Goal: Task Accomplishment & Management: Use online tool/utility

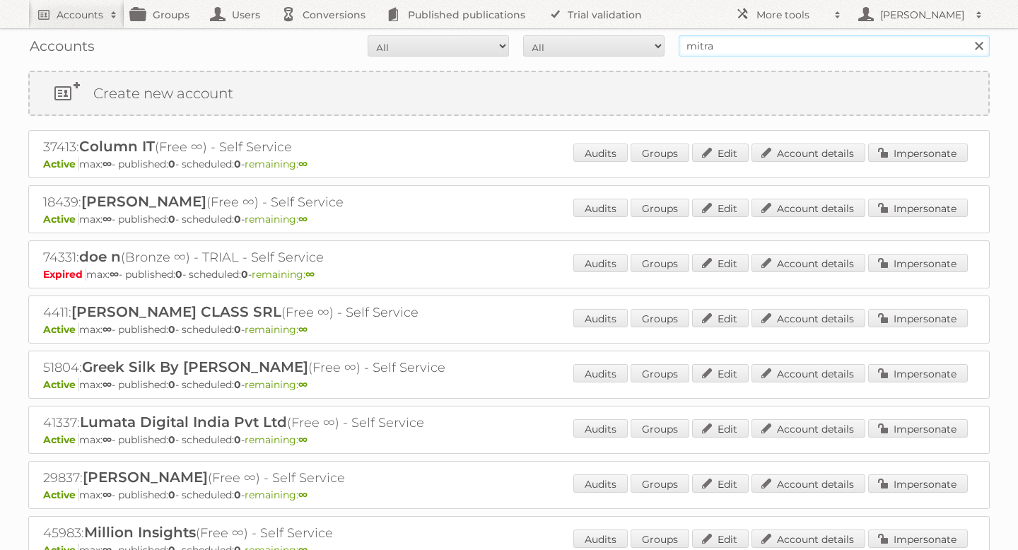
click at [724, 43] on input "mitra" at bounding box center [834, 45] width 311 height 21
type input "lampidee"
click at [968, 35] on input "Search" at bounding box center [978, 45] width 21 height 21
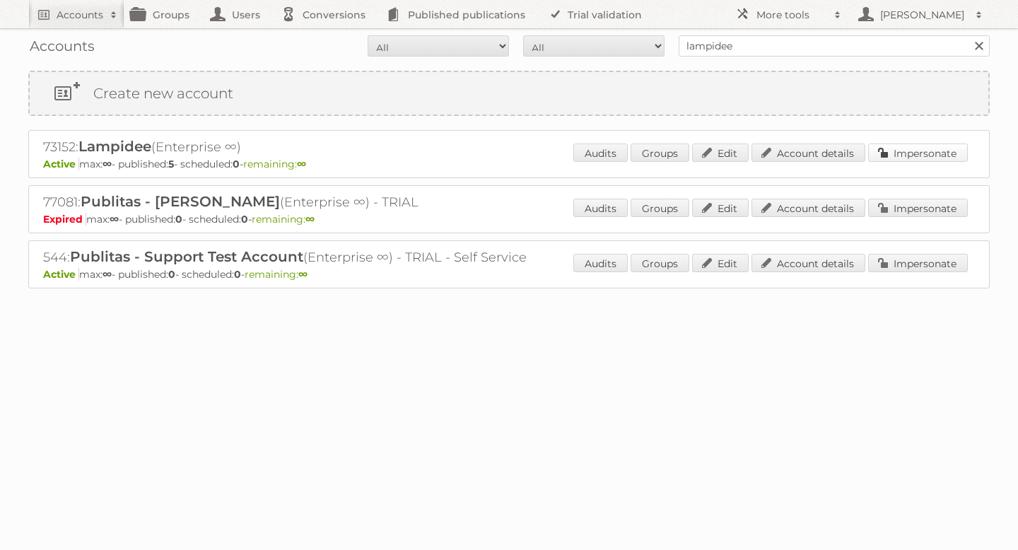
click at [908, 160] on link "Impersonate" at bounding box center [918, 153] width 100 height 18
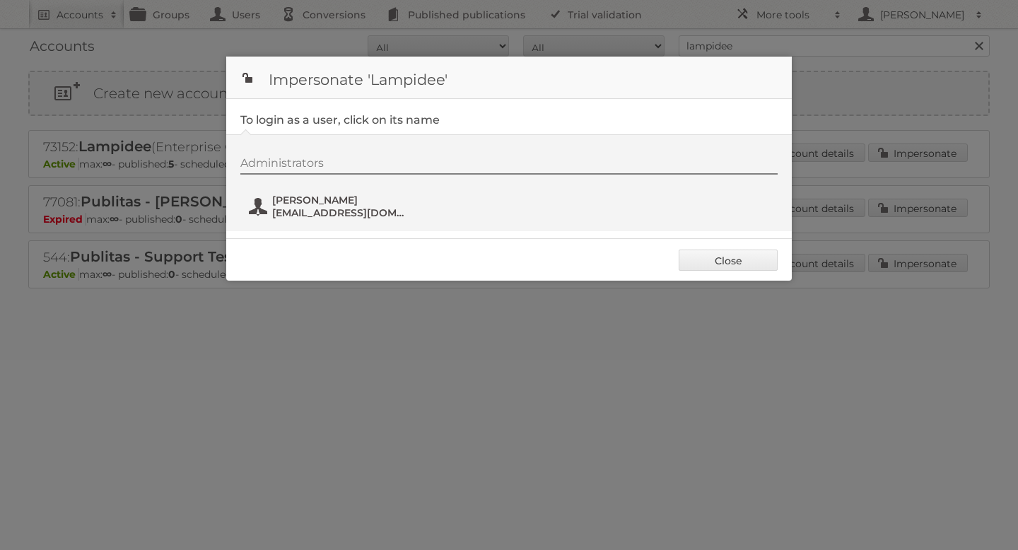
click at [322, 214] on span "maarten.roobol@lampidee.nl" at bounding box center [340, 212] width 137 height 13
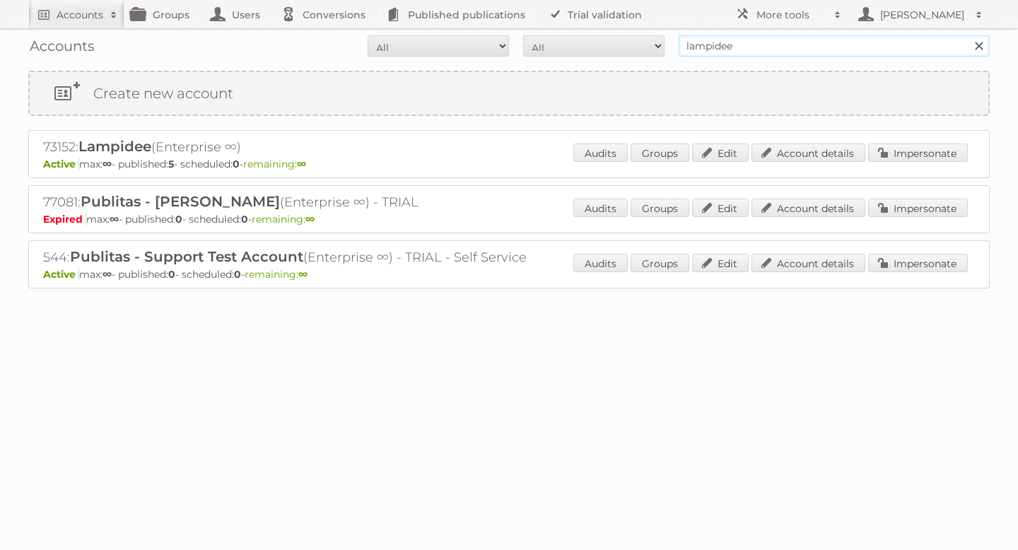
click at [756, 49] on input "lampidee" at bounding box center [834, 45] width 311 height 21
type input "pets place"
click at [968, 35] on input "Search" at bounding box center [978, 45] width 21 height 21
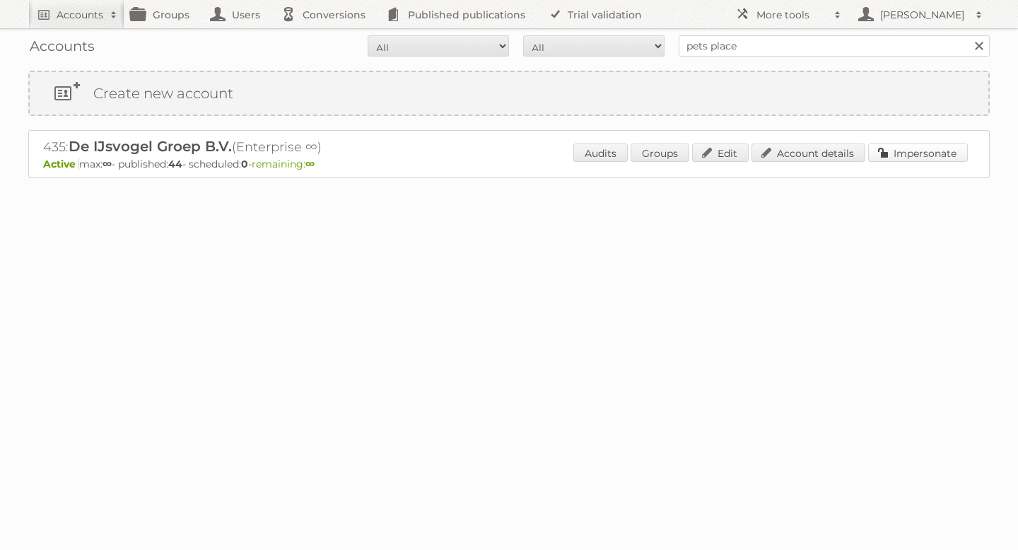
click at [891, 154] on link "Impersonate" at bounding box center [918, 153] width 100 height 18
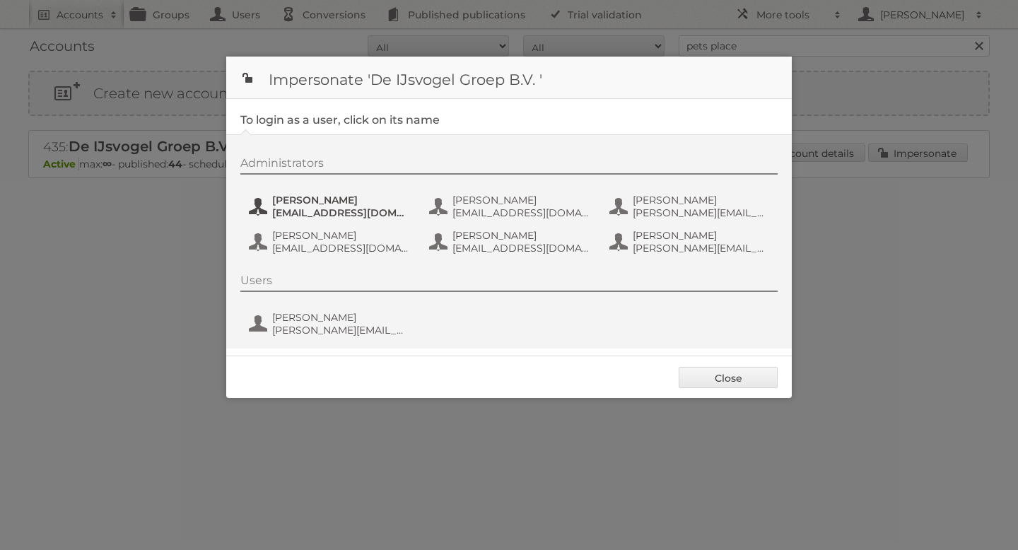
click at [316, 206] on span "bas.van.der.beek@ijsvogelretail.nl" at bounding box center [340, 212] width 137 height 13
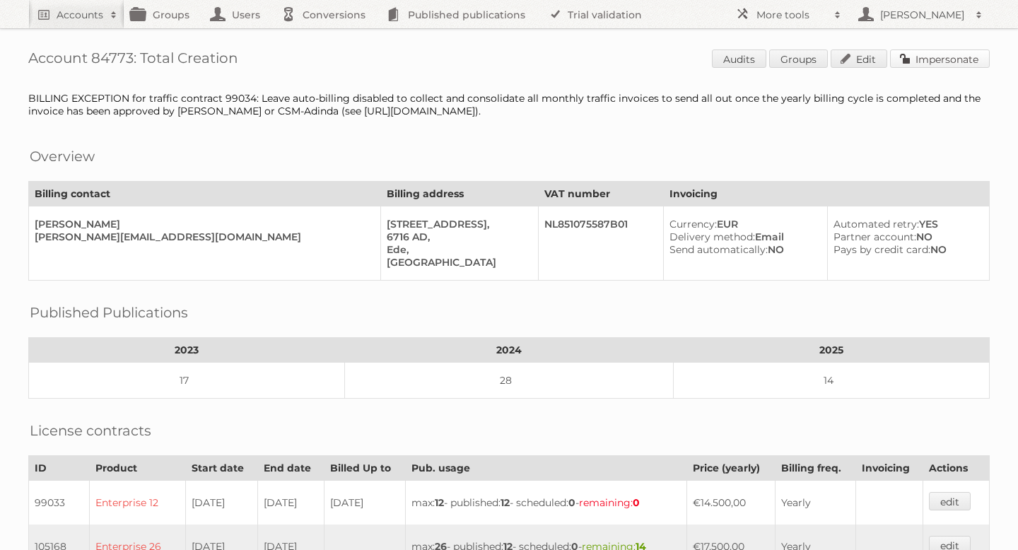
click at [904, 60] on link "Impersonate" at bounding box center [940, 58] width 100 height 18
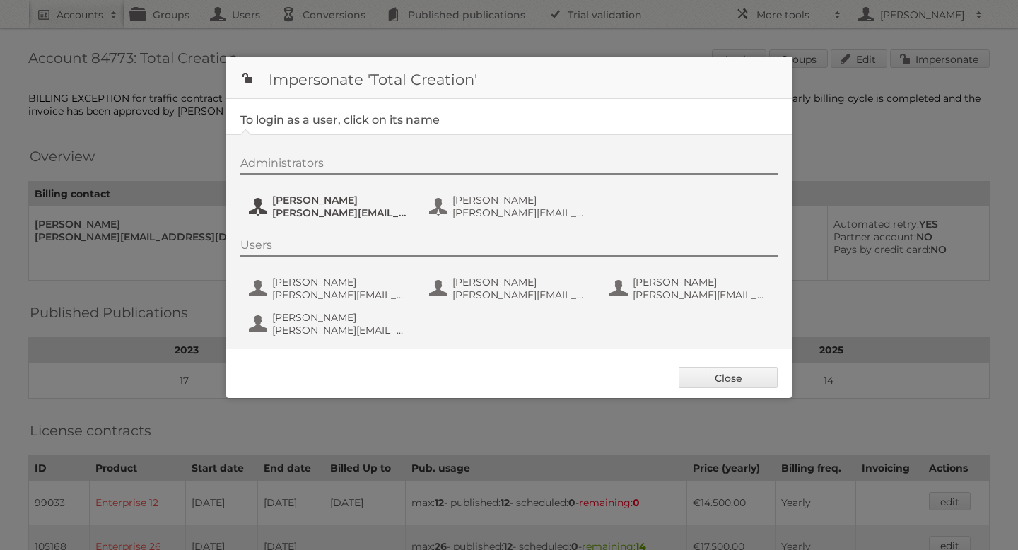
click at [327, 216] on span "marleen@totalcreation.nl" at bounding box center [340, 212] width 137 height 13
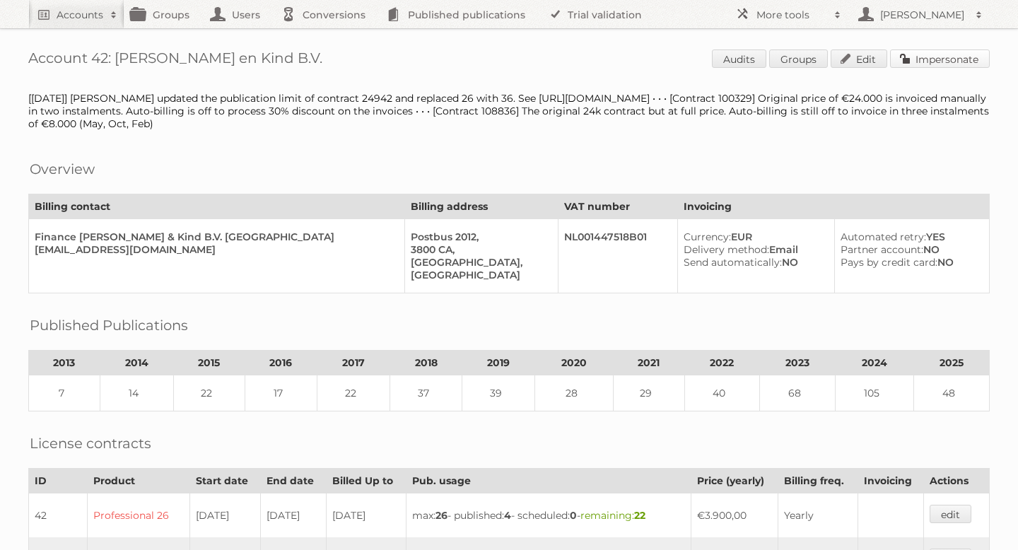
click at [911, 63] on link "Impersonate" at bounding box center [940, 58] width 100 height 18
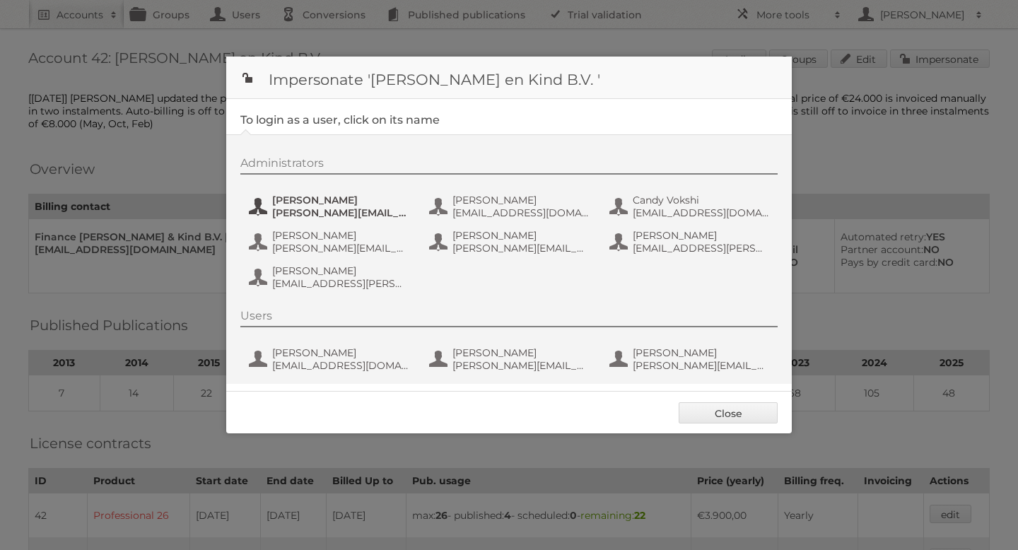
click at [328, 198] on span "[PERSON_NAME]" at bounding box center [340, 200] width 137 height 13
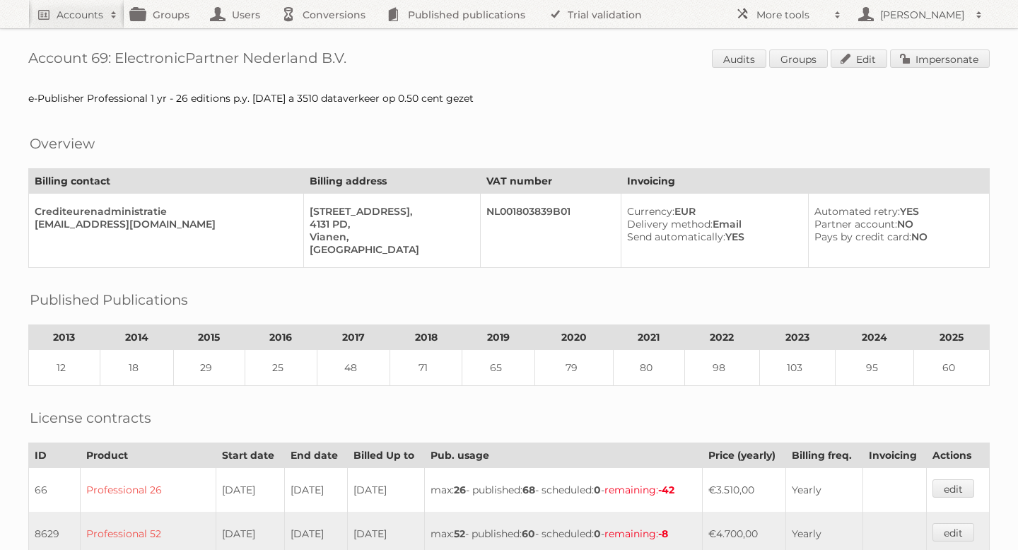
click at [921, 60] on link "Impersonate" at bounding box center [940, 58] width 100 height 18
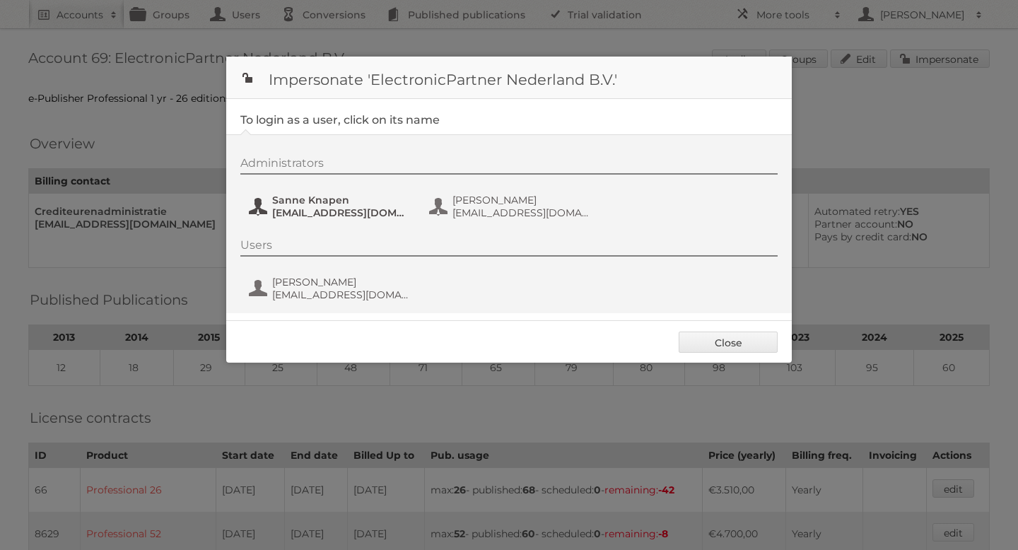
click at [301, 211] on span "[EMAIL_ADDRESS][DOMAIN_NAME]" at bounding box center [340, 212] width 137 height 13
